Goal: Transaction & Acquisition: Purchase product/service

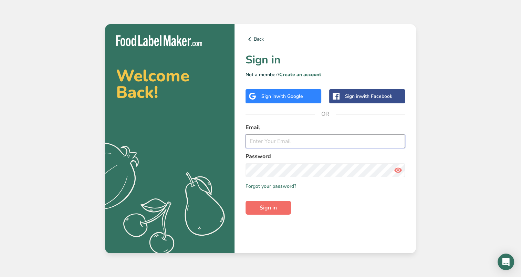
type input "[EMAIL_ADDRESS][DOMAIN_NAME]"
click at [267, 211] on span "Sign in" at bounding box center [268, 207] width 17 height 8
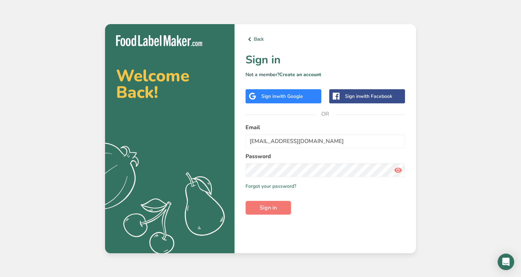
click at [394, 171] on icon at bounding box center [398, 170] width 8 height 12
click at [289, 96] on span "with Google" at bounding box center [289, 96] width 27 height 7
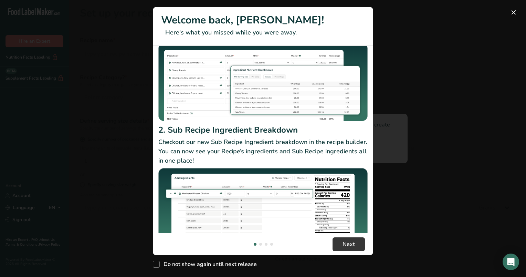
scroll to position [69, 0]
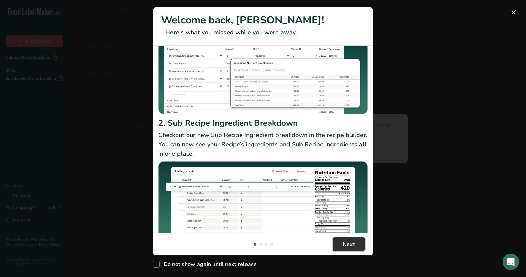
click at [343, 246] on span "Next" at bounding box center [349, 244] width 12 height 8
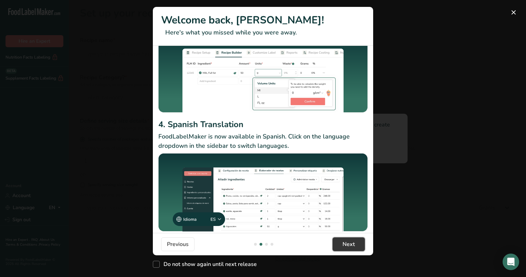
scroll to position [64, 0]
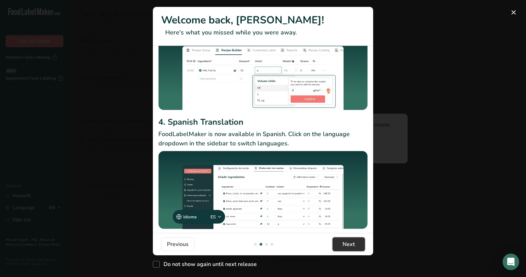
click at [354, 248] on button "Next" at bounding box center [349, 244] width 32 height 14
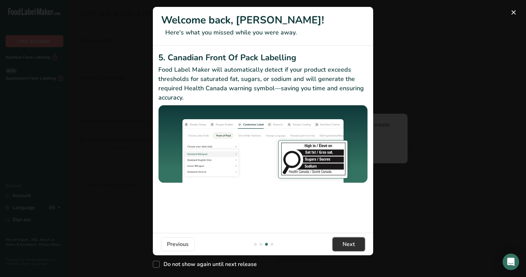
click at [352, 245] on span "Next" at bounding box center [349, 244] width 12 height 8
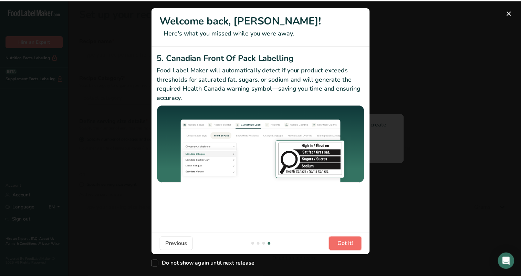
scroll to position [0, 661]
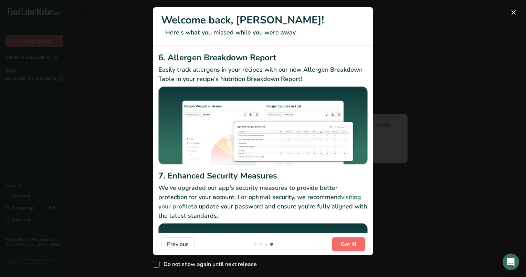
click at [352, 245] on span "Got it!" at bounding box center [348, 244] width 15 height 8
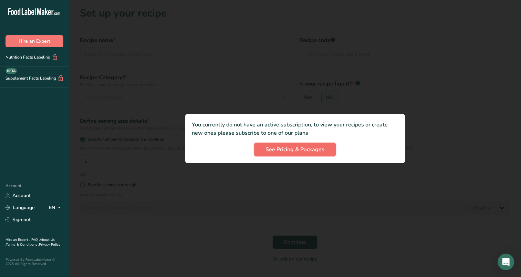
click at [309, 151] on span "See Pricing & Packages" at bounding box center [294, 149] width 59 height 8
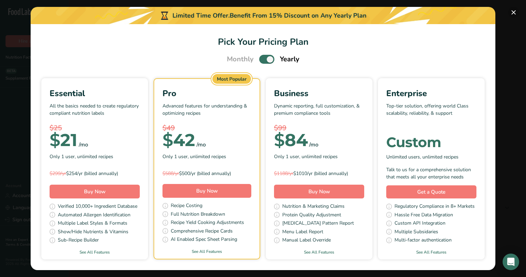
click at [516, 14] on button "Pick Your Pricing Plan Modal" at bounding box center [513, 12] width 11 height 11
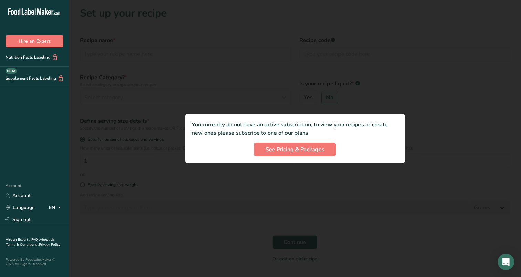
click at [371, 80] on div at bounding box center [295, 138] width 452 height 277
